Goal: Find specific page/section: Find specific page/section

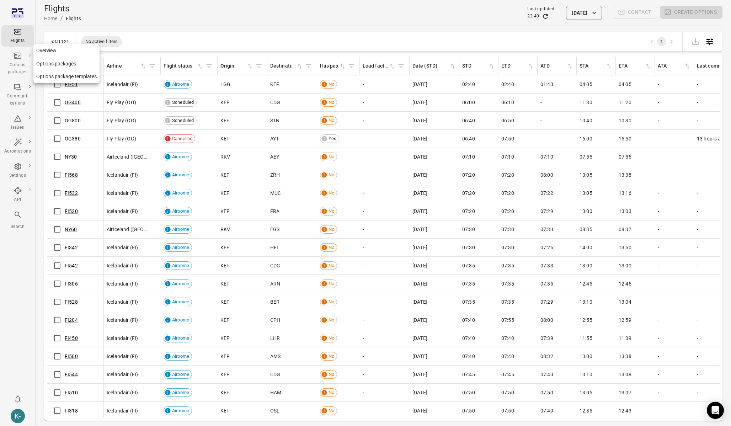
click at [49, 63] on link "Options packages" at bounding box center [66, 63] width 66 height 13
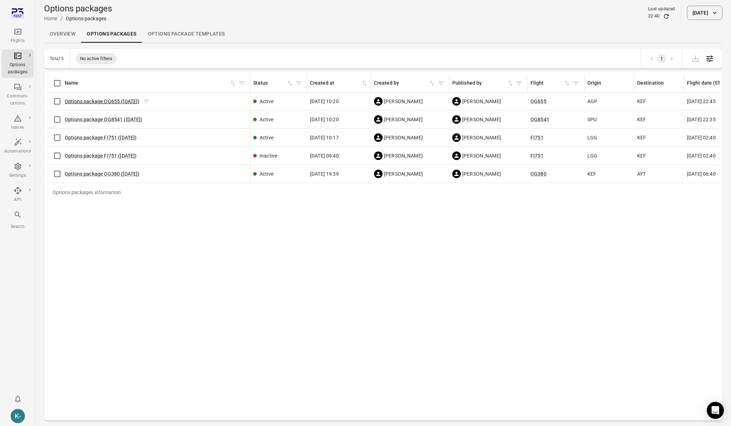
click at [88, 100] on link "Options package OG655 ([DATE])" at bounding box center [102, 101] width 75 height 6
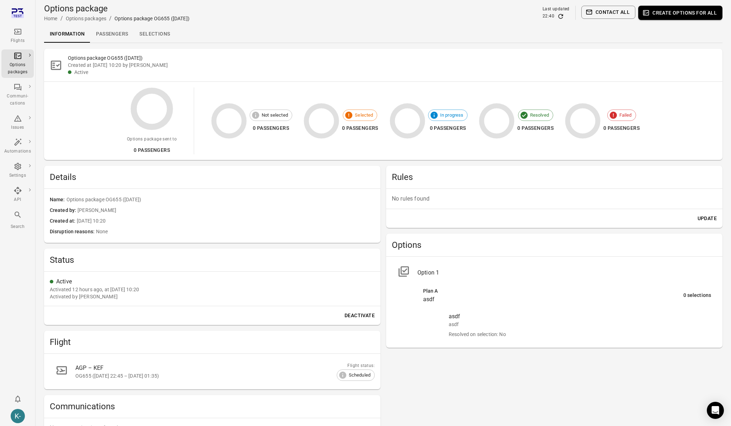
click at [17, 33] on icon "Main navigation" at bounding box center [18, 31] width 9 height 9
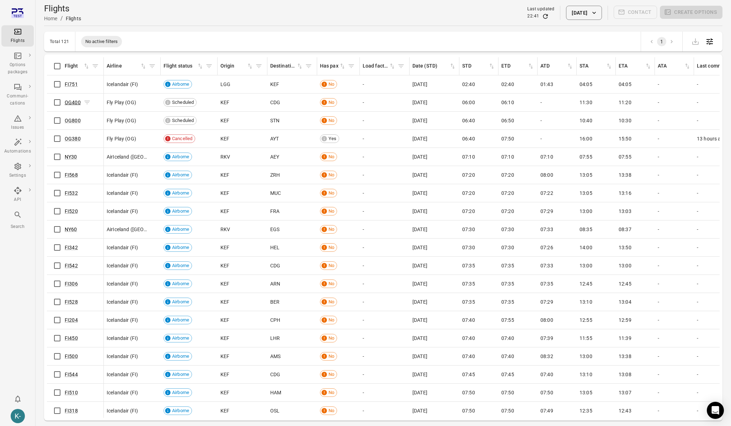
click at [71, 104] on link "OG400" at bounding box center [73, 102] width 16 height 6
click at [70, 84] on link "FI751" at bounding box center [71, 84] width 13 height 6
